Goal: Find specific page/section: Find specific page/section

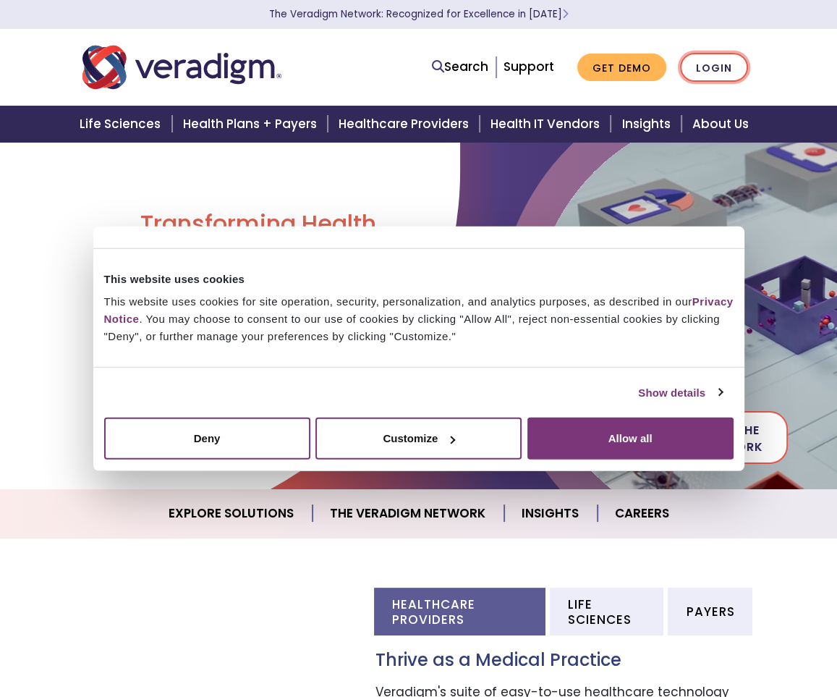
click at [718, 60] on link "Login" at bounding box center [714, 68] width 68 height 30
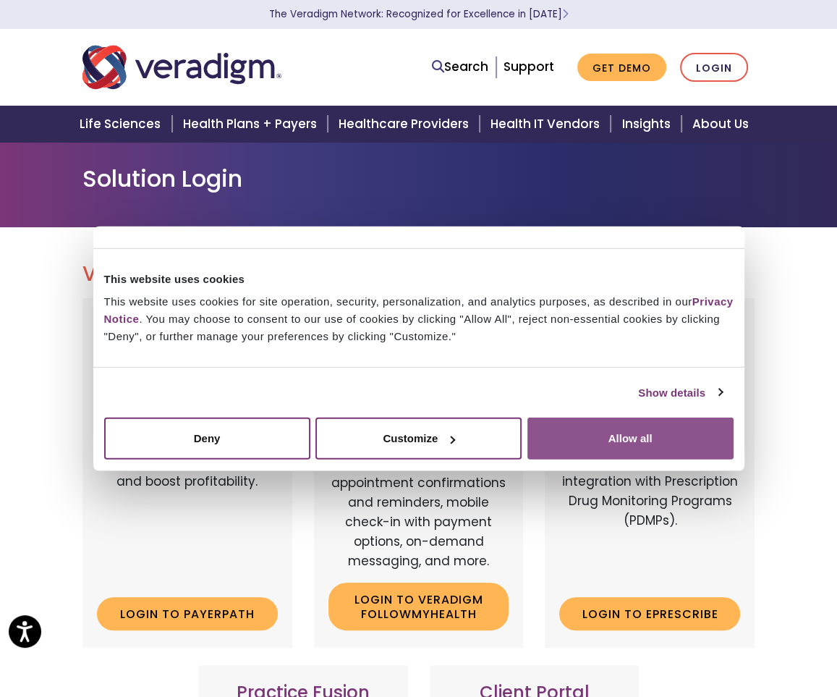
click at [598, 443] on button "Allow all" at bounding box center [631, 439] width 206 height 42
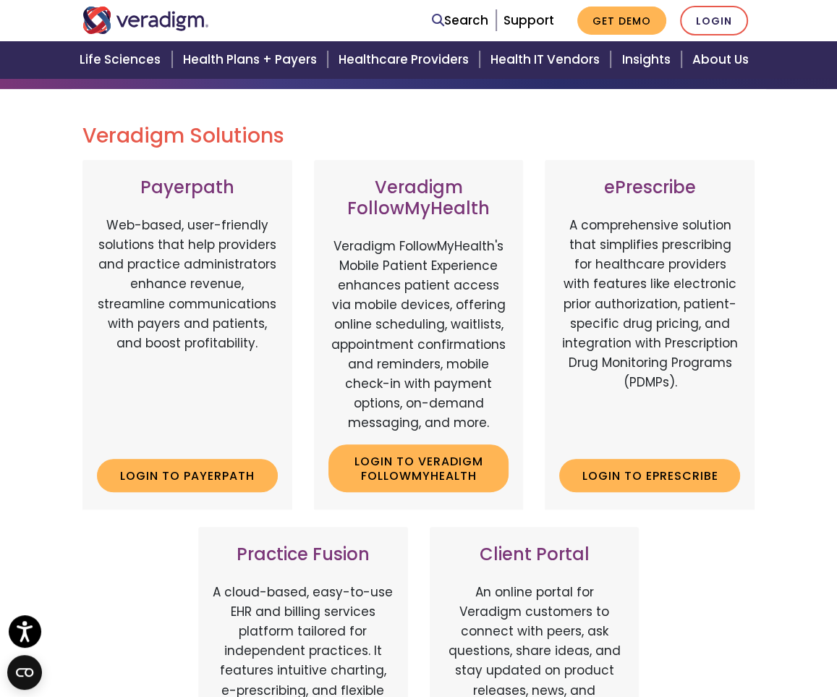
scroll to position [145, 0]
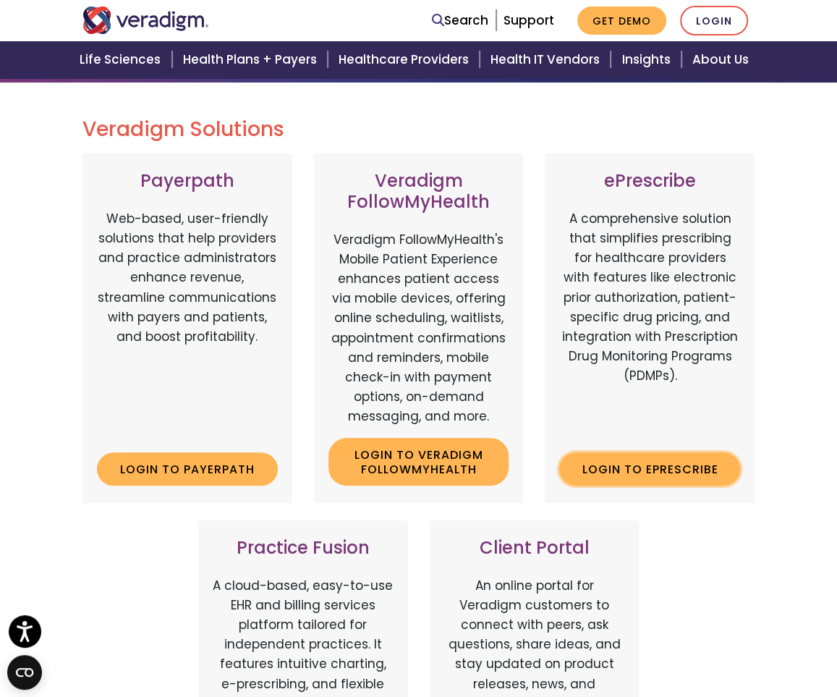
click at [631, 472] on link "Login to ePrescribe" at bounding box center [649, 468] width 181 height 33
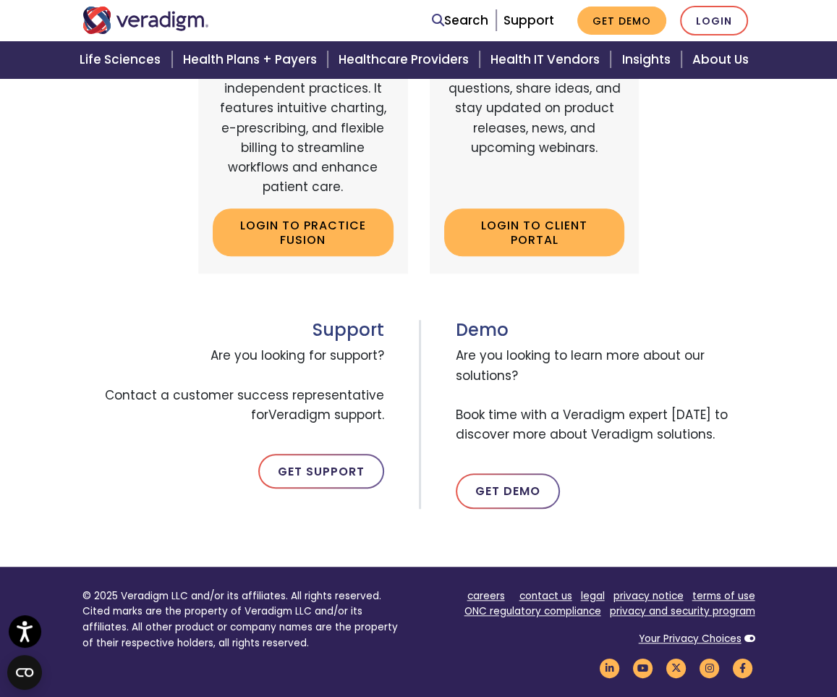
scroll to position [796, 0]
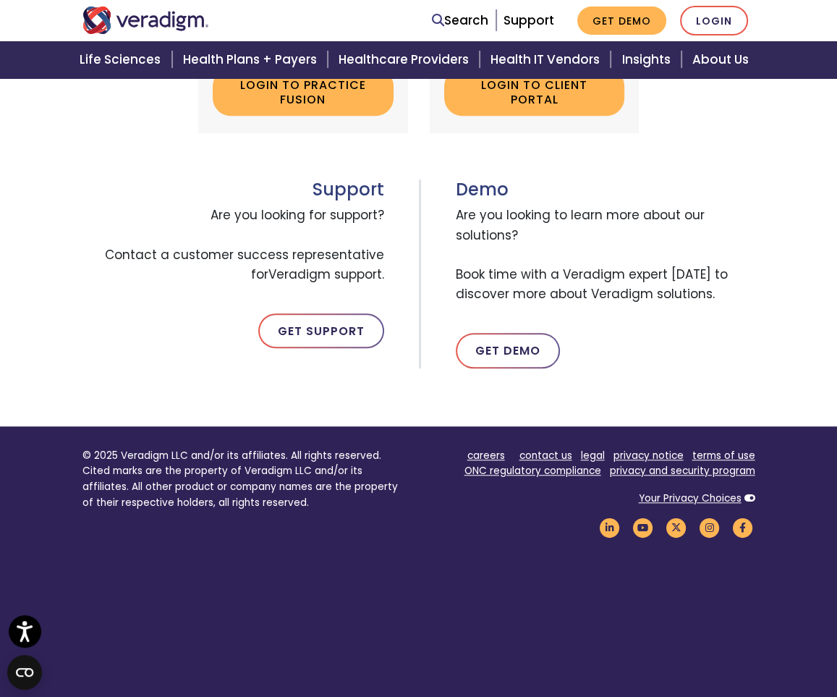
scroll to position [878, 0]
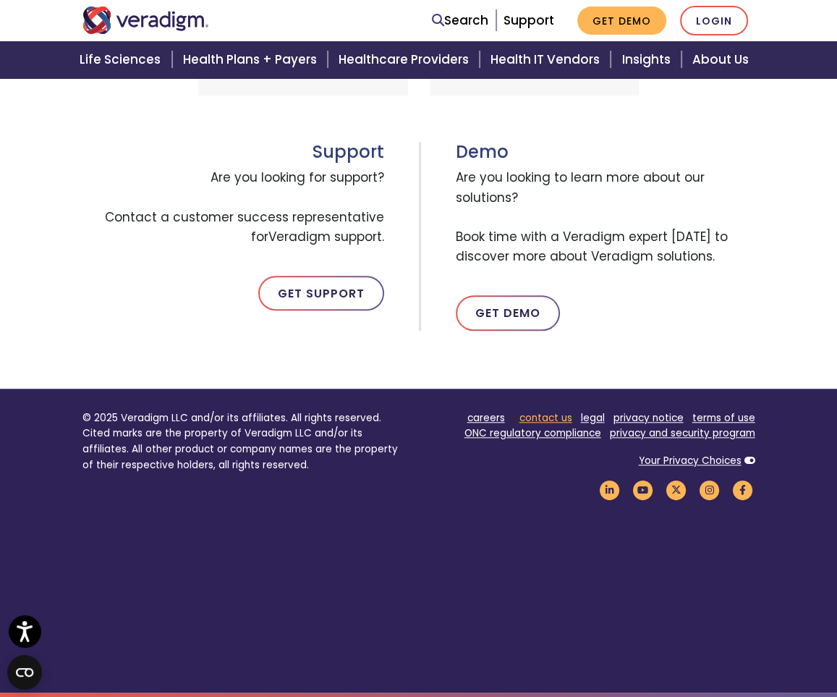
click at [542, 418] on link "contact us" at bounding box center [546, 418] width 53 height 14
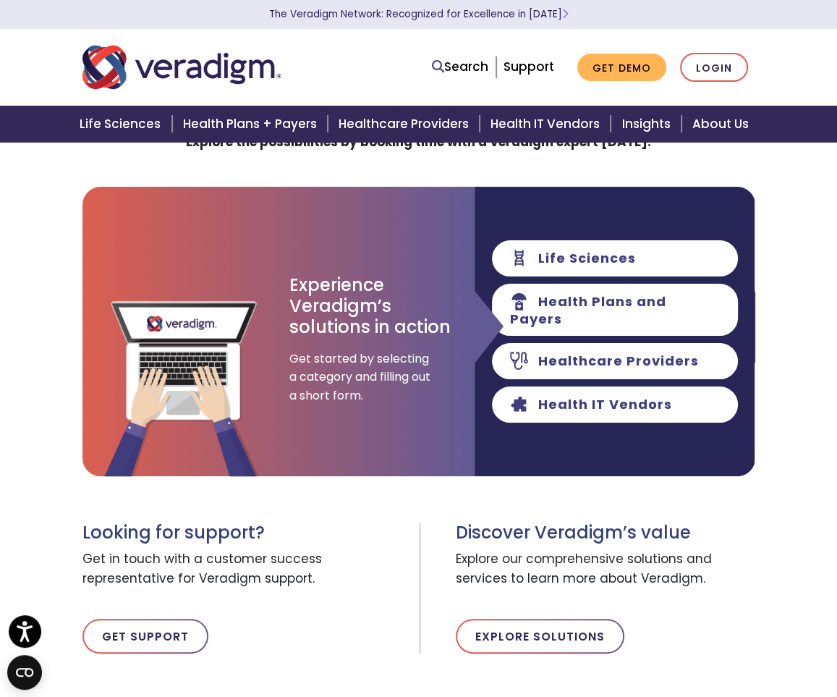
scroll to position [72, 0]
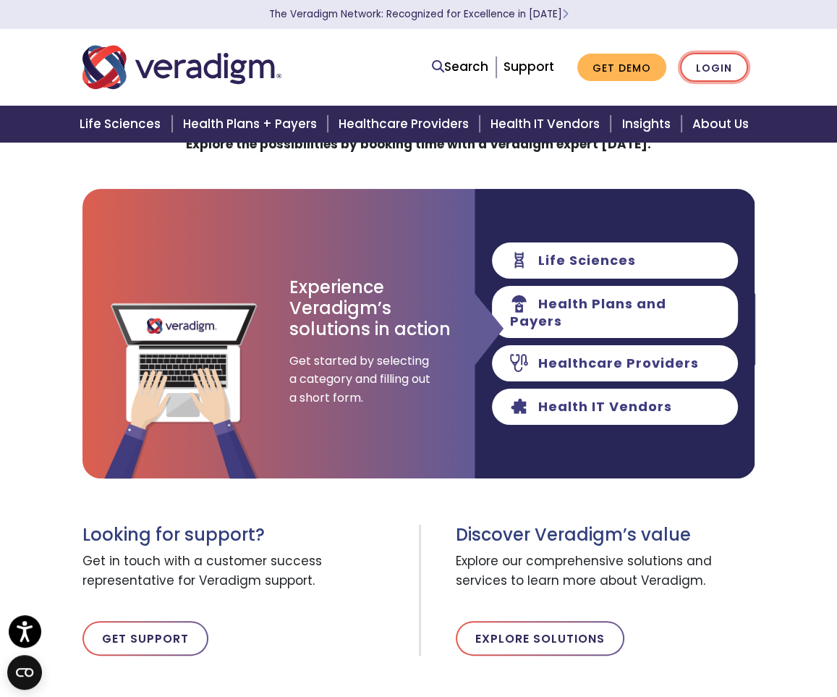
click at [712, 66] on link "Login" at bounding box center [714, 68] width 68 height 30
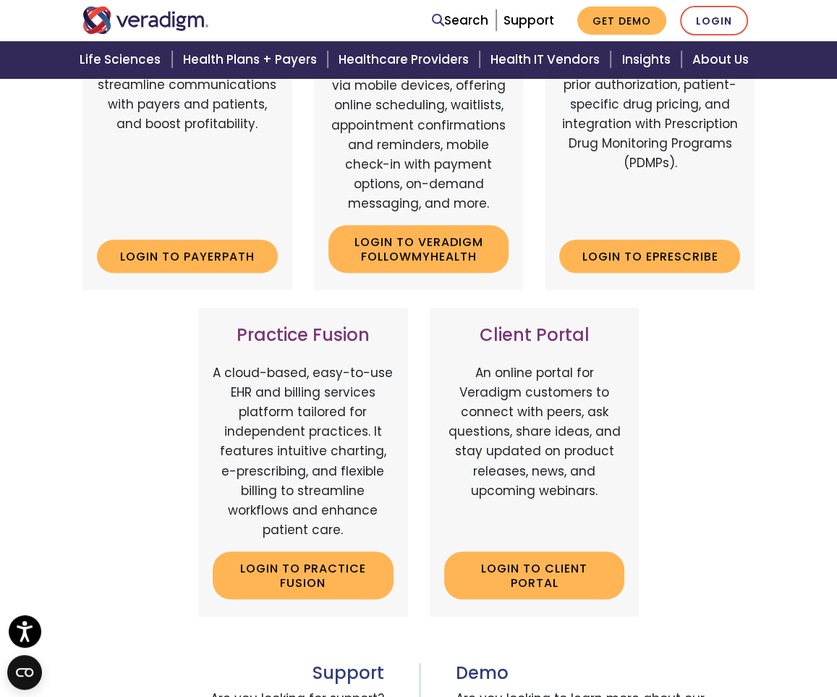
scroll to position [362, 0]
